Goal: Information Seeking & Learning: Learn about a topic

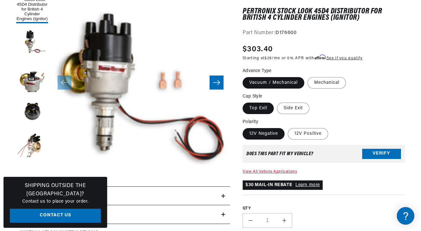
scroll to position [105, 0]
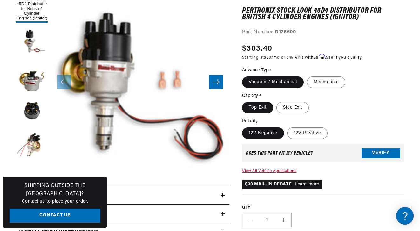
click at [33, 187] on button "Open media 1 in modal" at bounding box center [33, 187] width 0 height 0
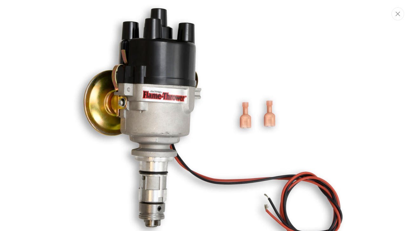
scroll to position [0, 0]
click at [309, 58] on img "Media gallery" at bounding box center [210, 115] width 343 height 343
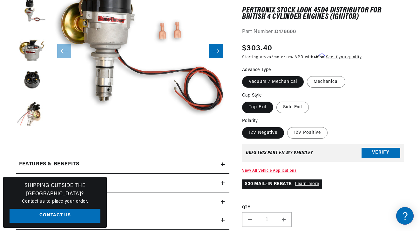
scroll to position [136, 0]
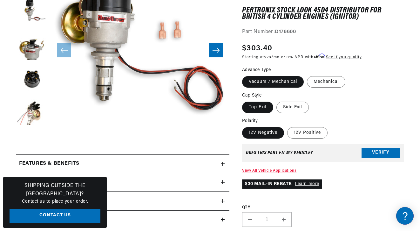
click at [374, 150] on button "Verify" at bounding box center [381, 153] width 39 height 10
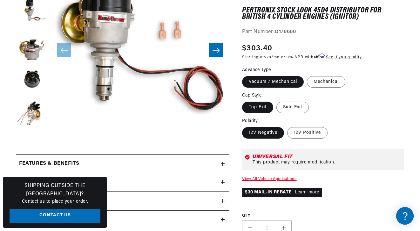
click at [279, 177] on link "View All Vehicle Applications" at bounding box center [269, 179] width 54 height 4
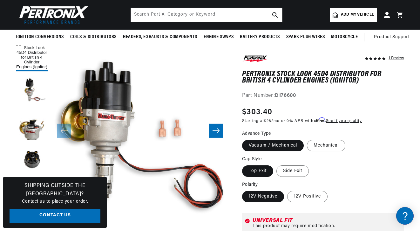
scroll to position [0, 238]
click at [172, 15] on input "text" at bounding box center [206, 15] width 151 height 14
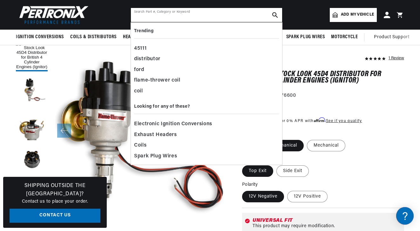
paste input "Pertronix D176600 Flame-Thrower Electronic Distributor"
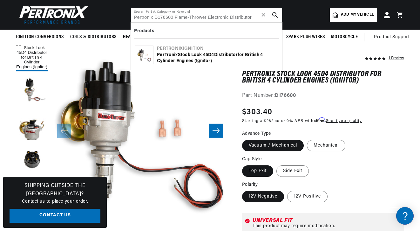
scroll to position [0, 0]
type input "Pertronix D176600 Flame-Thrower Electronic Distributor"
click at [184, 59] on div "PerTronix Stock Look 45D4 Distributor for British 4 Cylinder Engines (Ignitor)" at bounding box center [217, 58] width 121 height 12
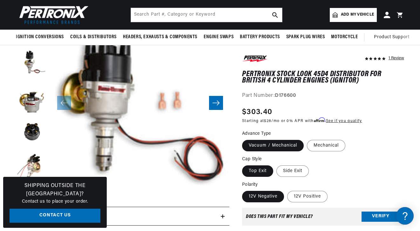
click at [390, 115] on div "Regular price $303.40 Sale price $303.40 Regular price Unit price / per" at bounding box center [323, 115] width 162 height 19
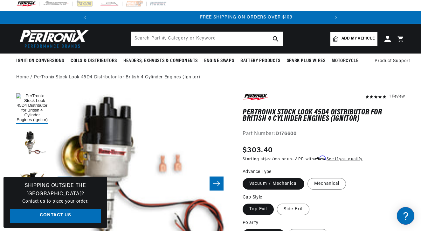
scroll to position [0, 238]
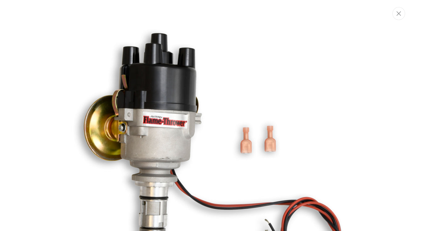
scroll to position [63, 0]
